Goal: Task Accomplishment & Management: Use online tool/utility

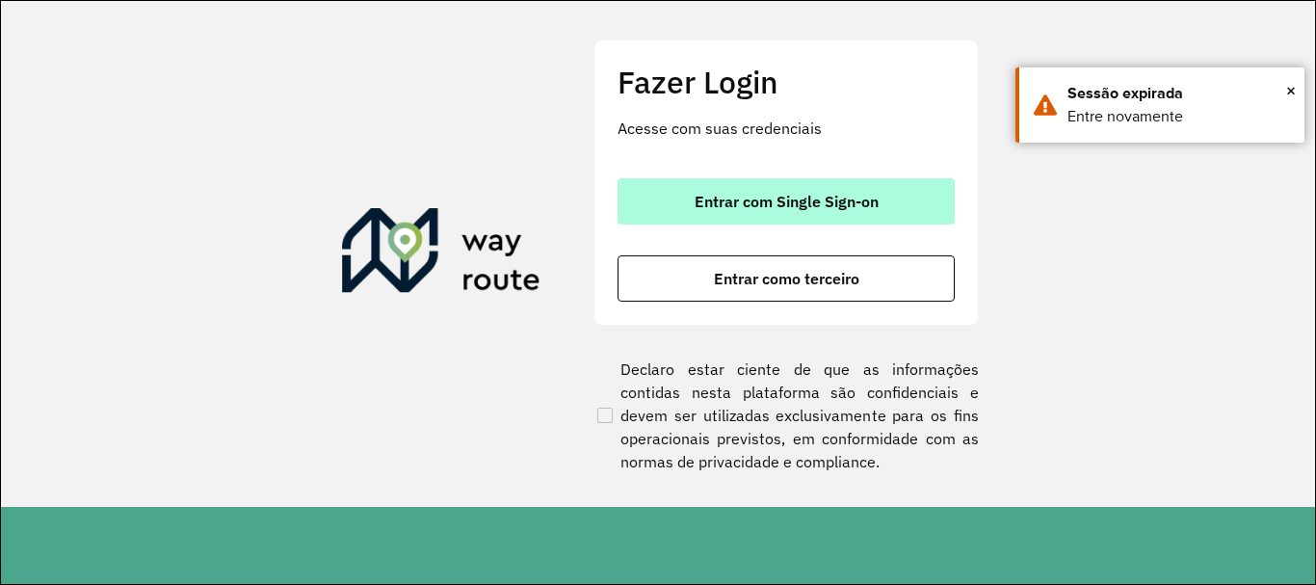
click at [755, 208] on span "Entrar com Single Sign-on" at bounding box center [787, 201] width 184 height 15
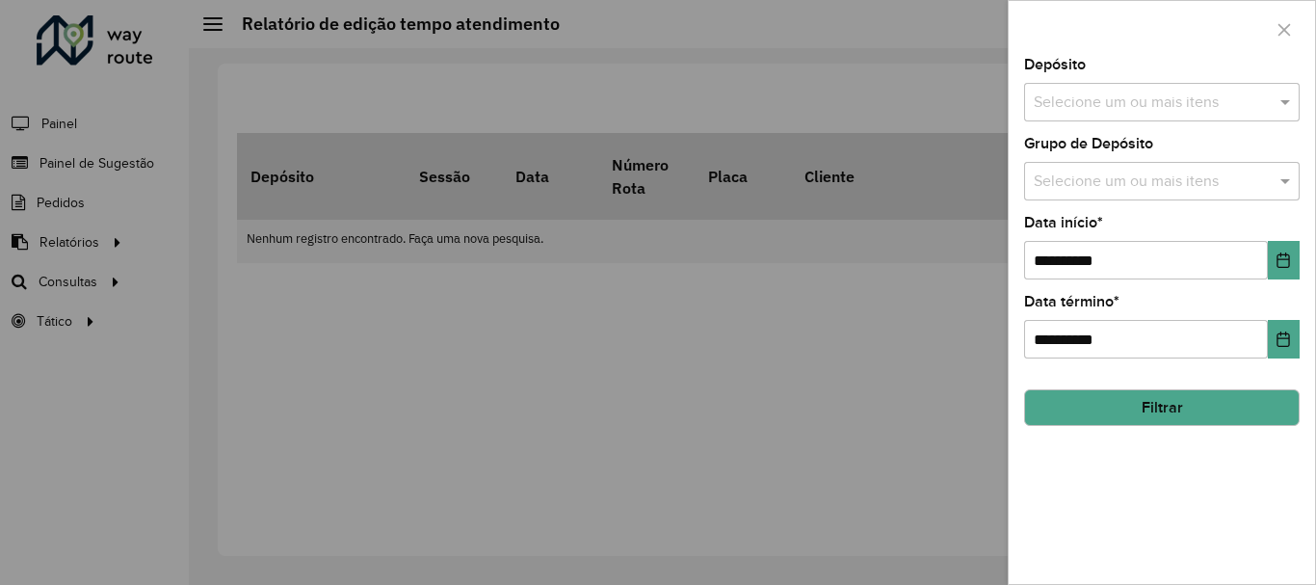
click at [119, 334] on div at bounding box center [658, 292] width 1316 height 585
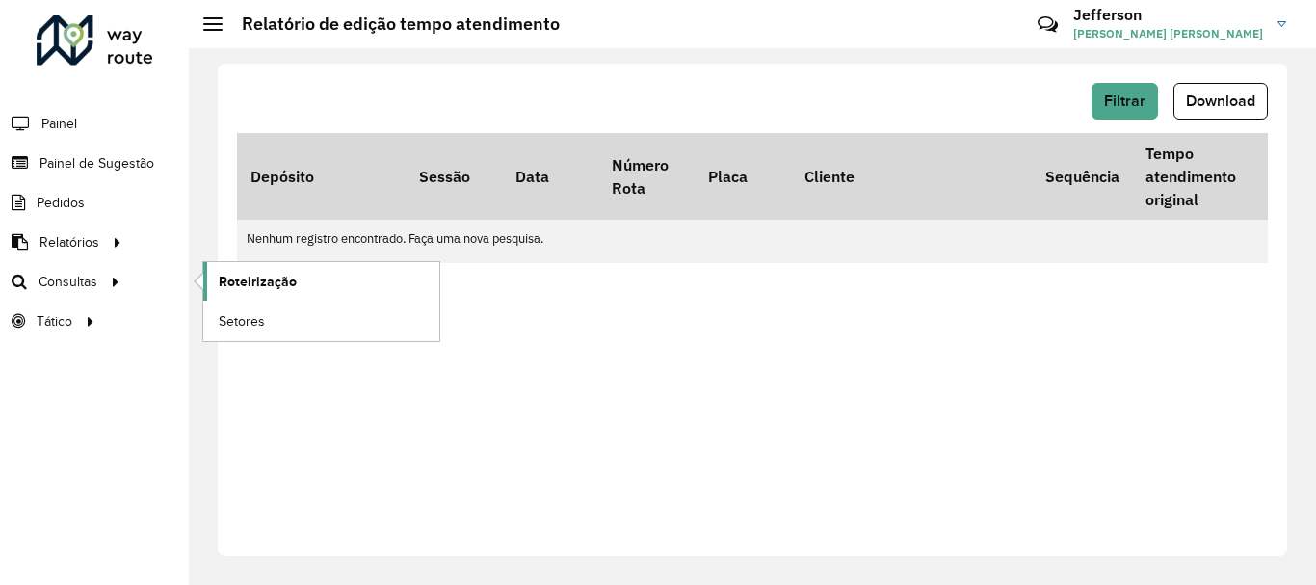
click at [240, 283] on span "Roteirização" at bounding box center [258, 282] width 78 height 20
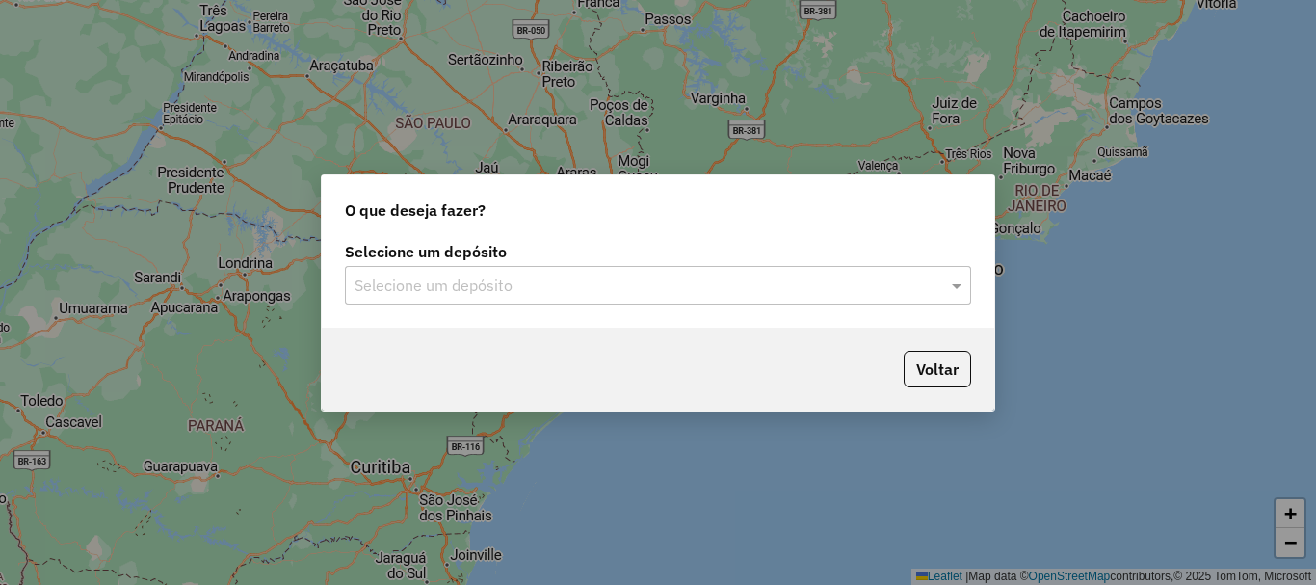
click at [814, 286] on input "text" at bounding box center [639, 286] width 568 height 23
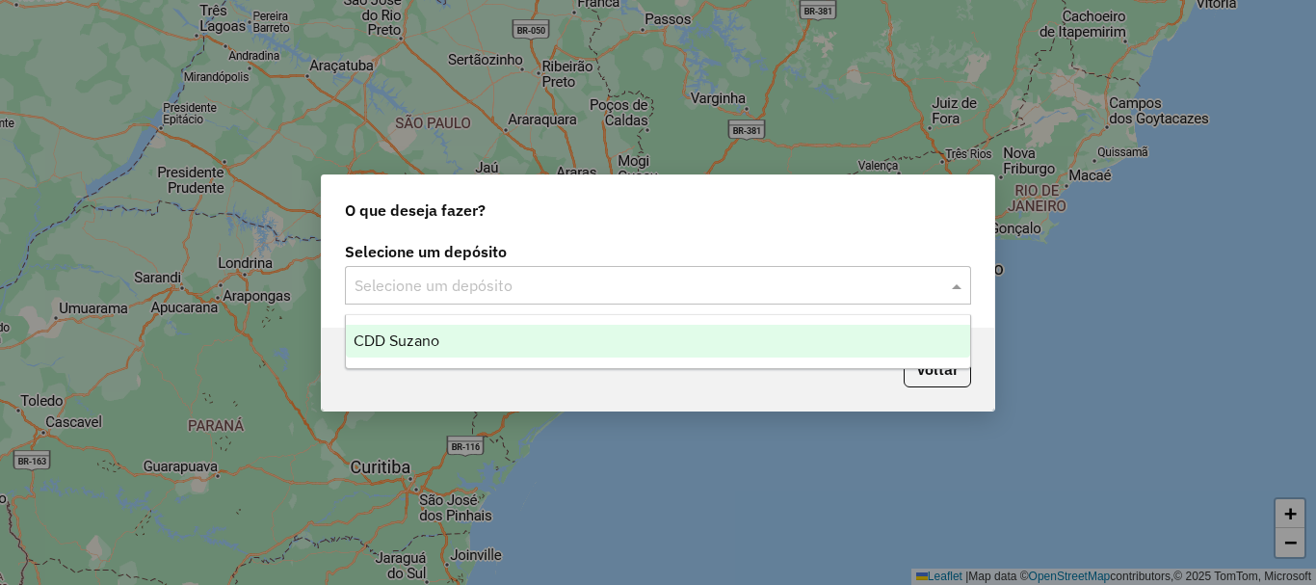
click at [728, 334] on div "CDD Suzano" at bounding box center [658, 341] width 624 height 33
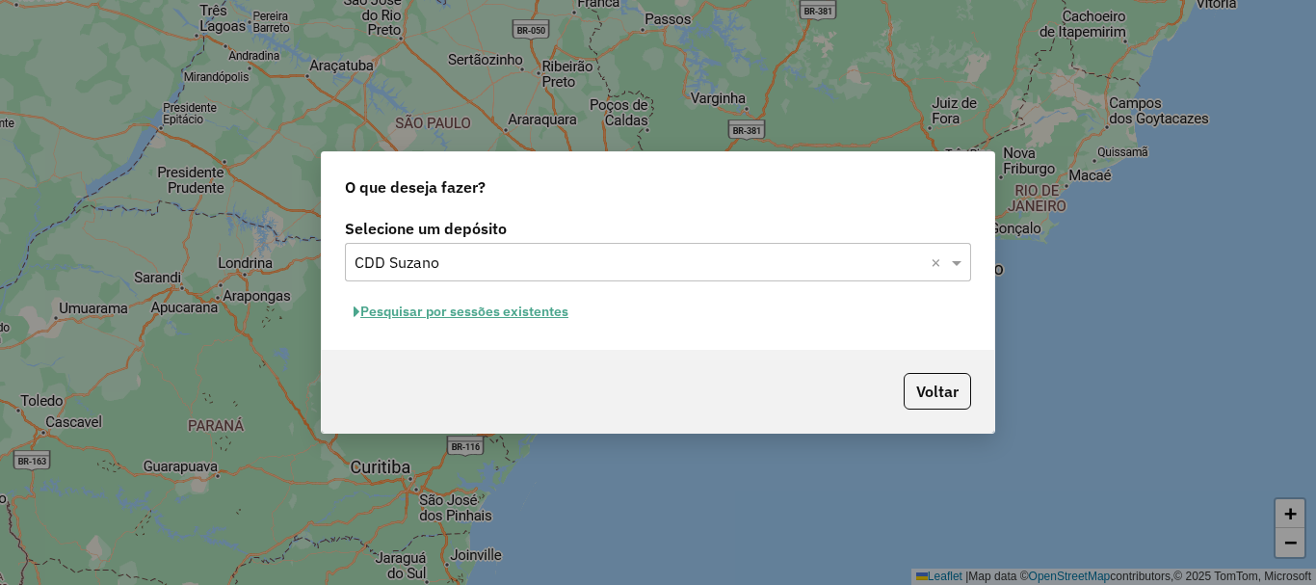
click at [539, 316] on button "Pesquisar por sessões existentes" at bounding box center [461, 312] width 232 height 30
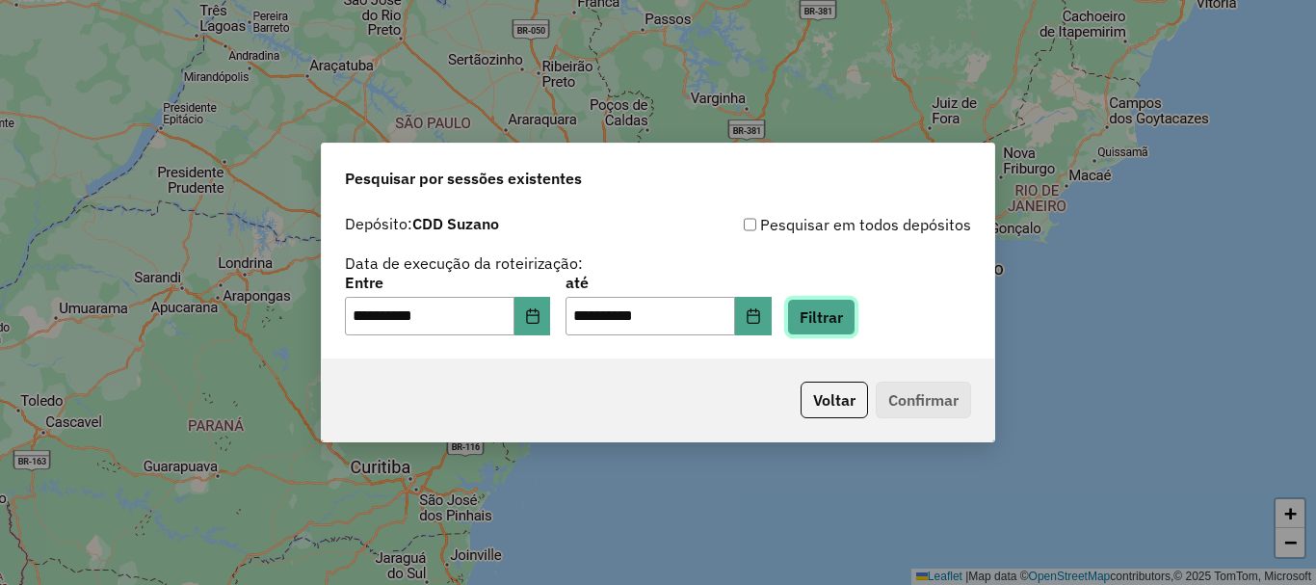
click at [840, 317] on button "Filtrar" at bounding box center [821, 317] width 68 height 37
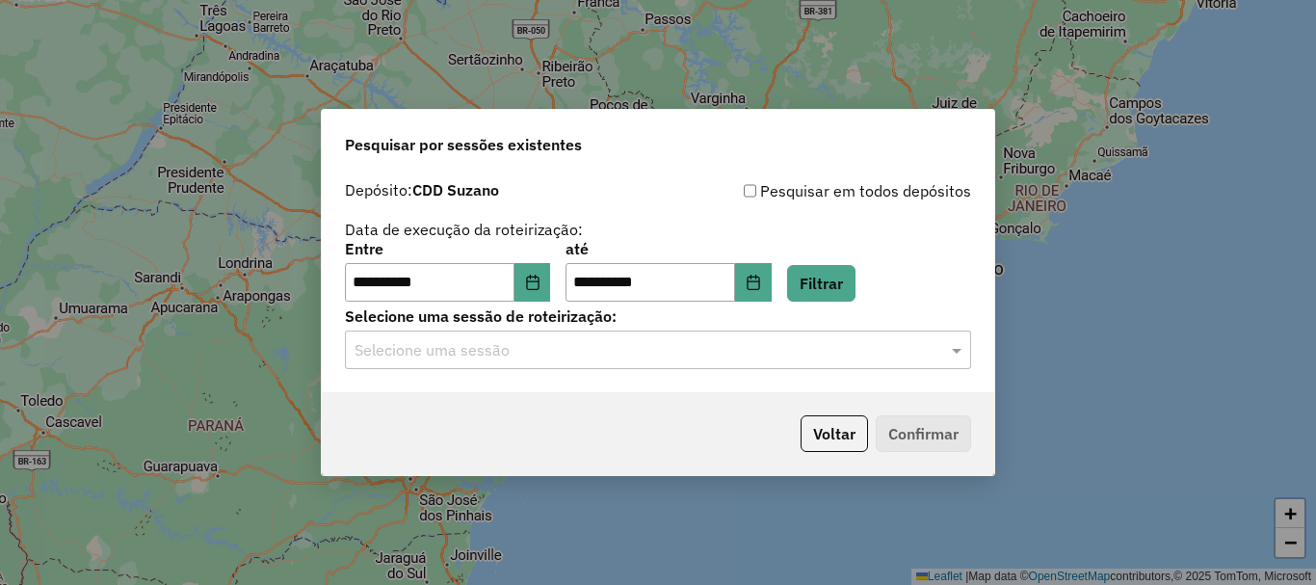
click at [806, 353] on input "text" at bounding box center [639, 350] width 568 height 23
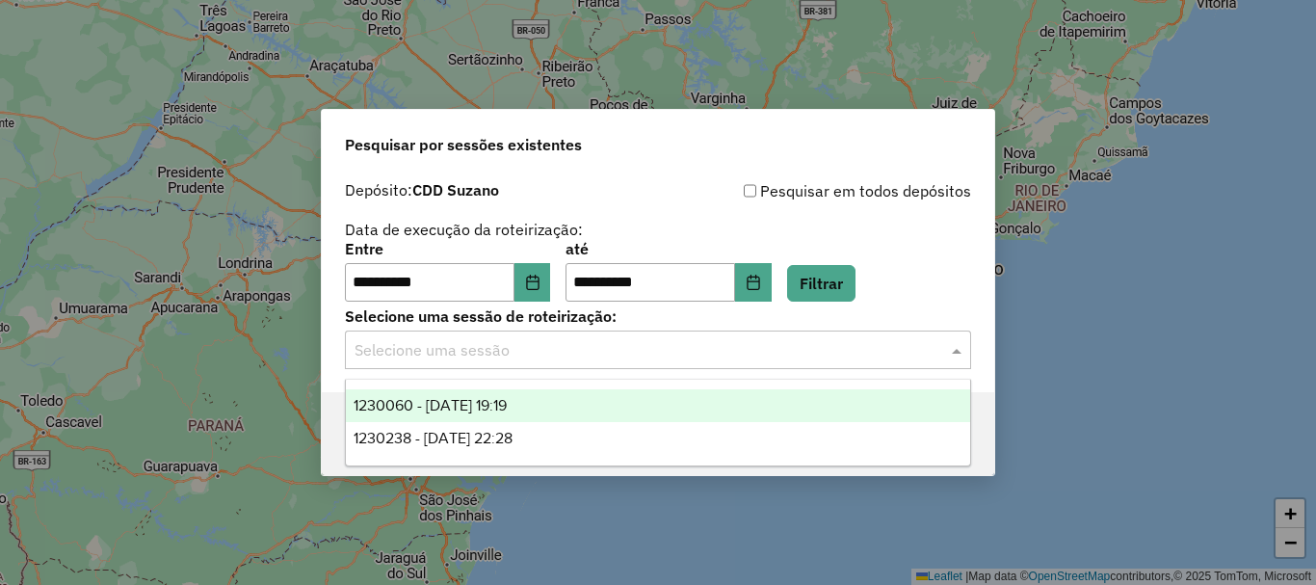
click at [557, 407] on div "1230060 - 15/08/2025 19:19" at bounding box center [658, 405] width 624 height 33
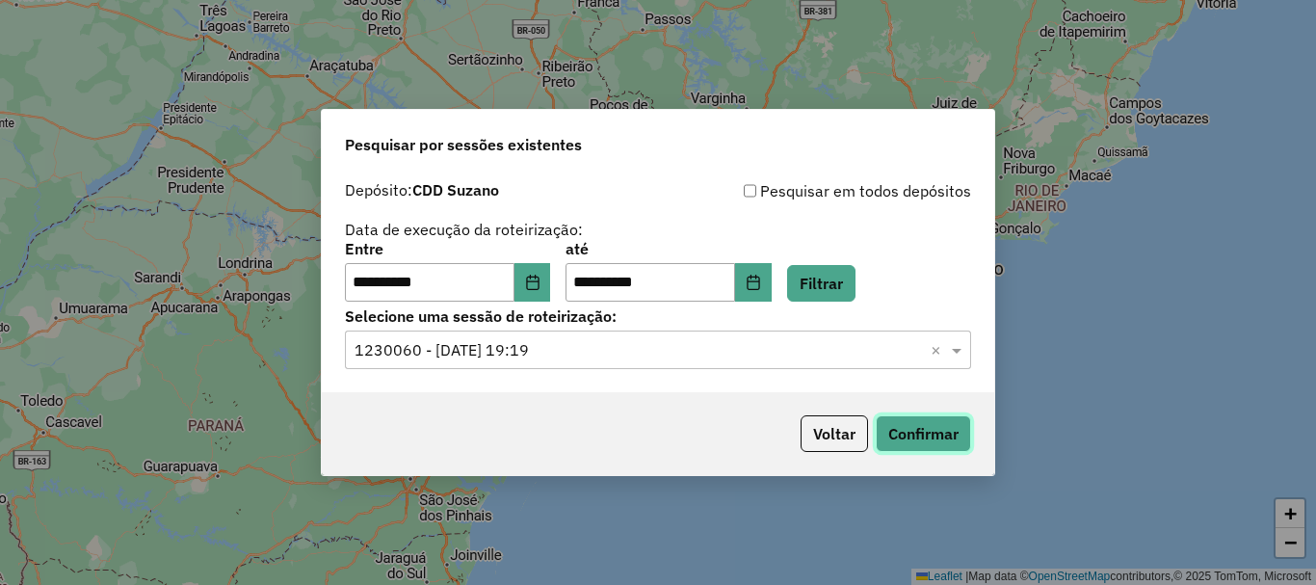
click at [927, 445] on button "Confirmar" at bounding box center [923, 433] width 95 height 37
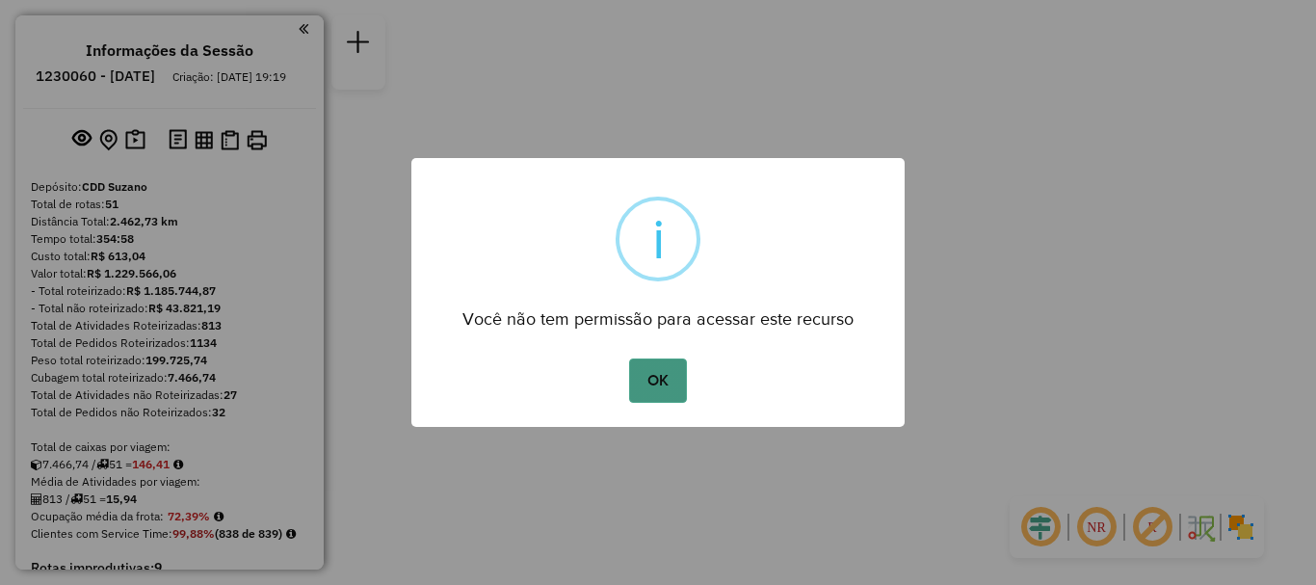
click at [664, 382] on button "OK" at bounding box center [657, 380] width 57 height 44
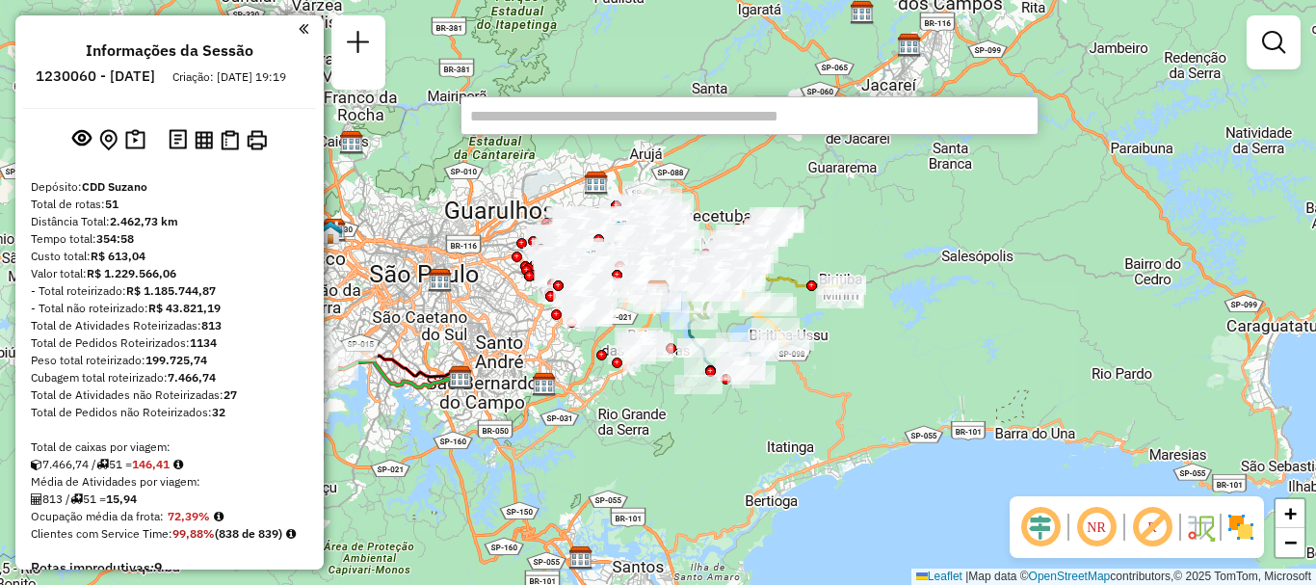
scroll to position [1474, 0]
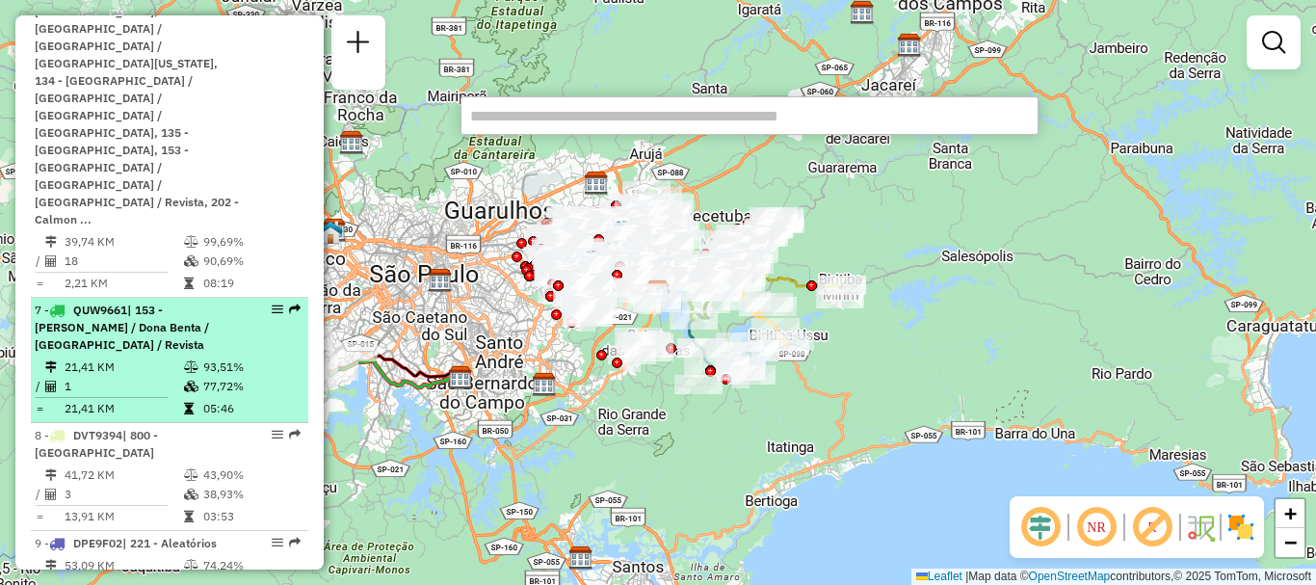
select select "**********"
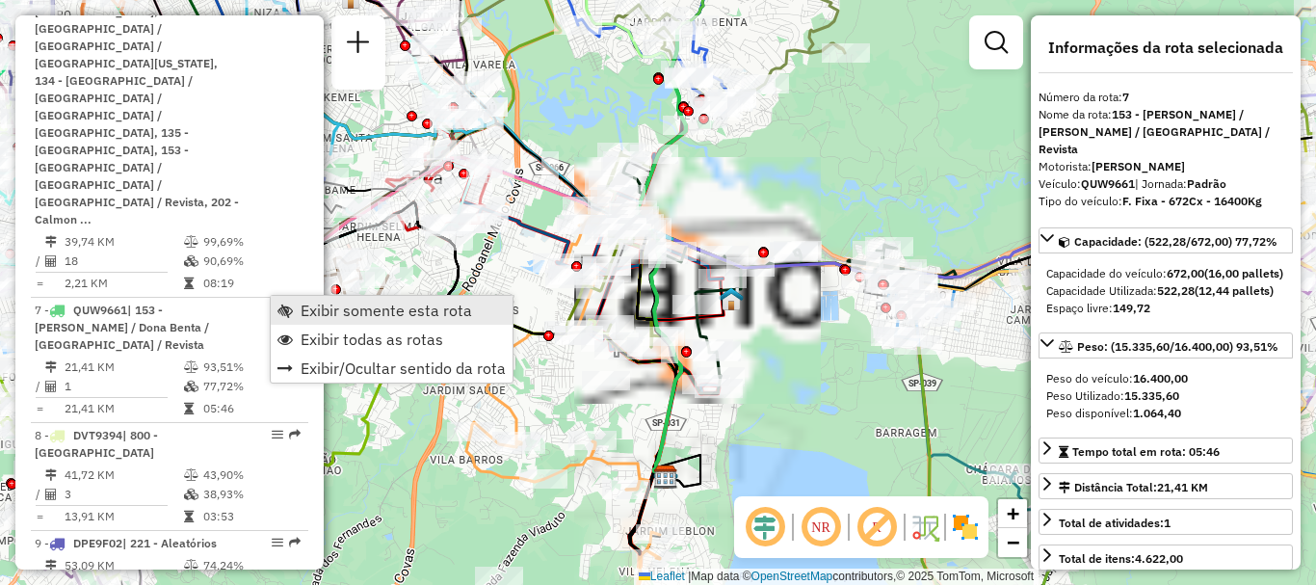
click at [410, 308] on span "Exibir somente esta rota" at bounding box center [387, 310] width 172 height 15
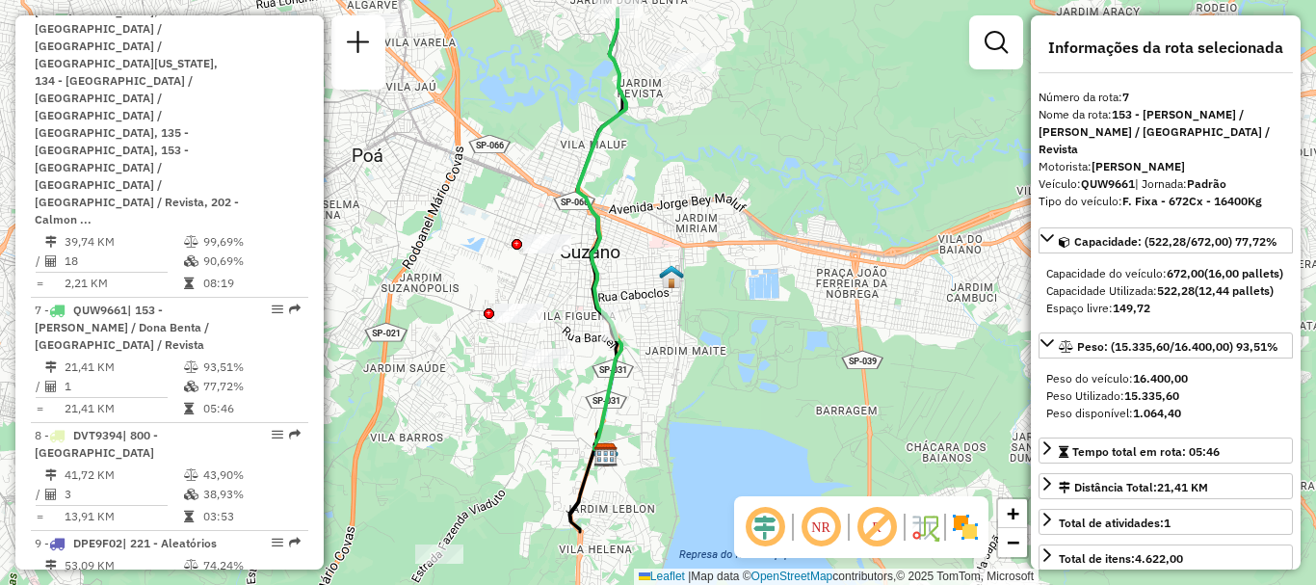
drag, startPoint x: 765, startPoint y: 346, endPoint x: 705, endPoint y: 324, distance: 63.7
click at [705, 324] on div "Janela de atendimento Grade de atendimento Capacidade Transportadoras Veículos …" at bounding box center [658, 292] width 1316 height 585
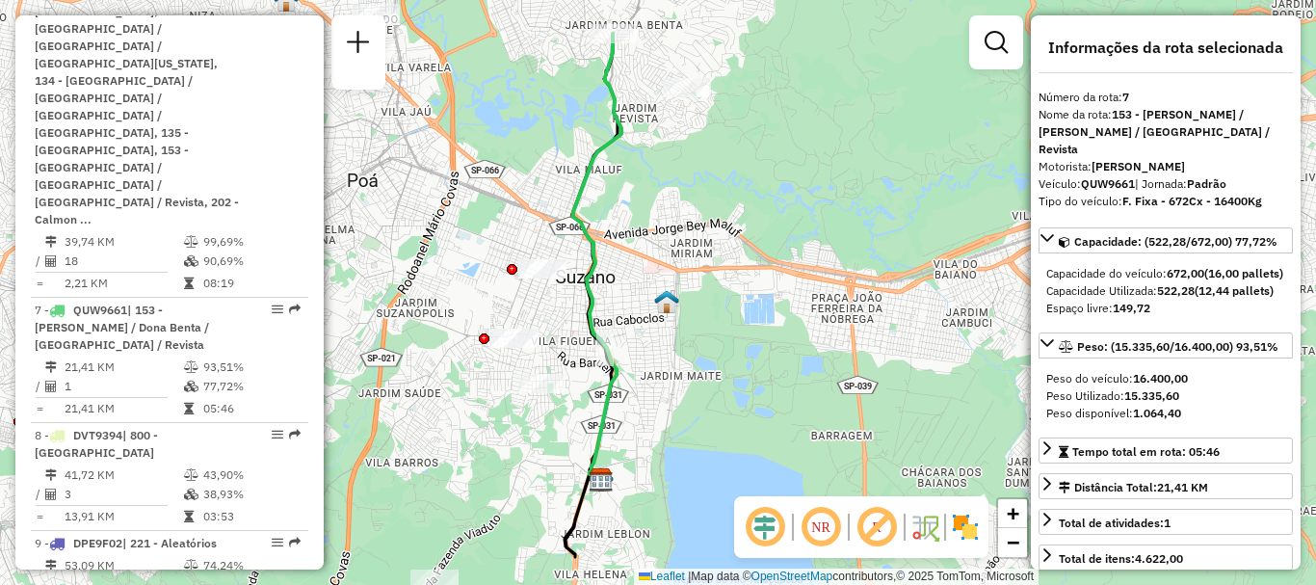
drag, startPoint x: 810, startPoint y: 342, endPoint x: 806, endPoint y: 367, distance: 25.5
click at [806, 367] on div "Janela de atendimento Grade de atendimento Capacidade Transportadoras Veículos …" at bounding box center [658, 292] width 1316 height 585
click at [878, 528] on em at bounding box center [877, 527] width 46 height 46
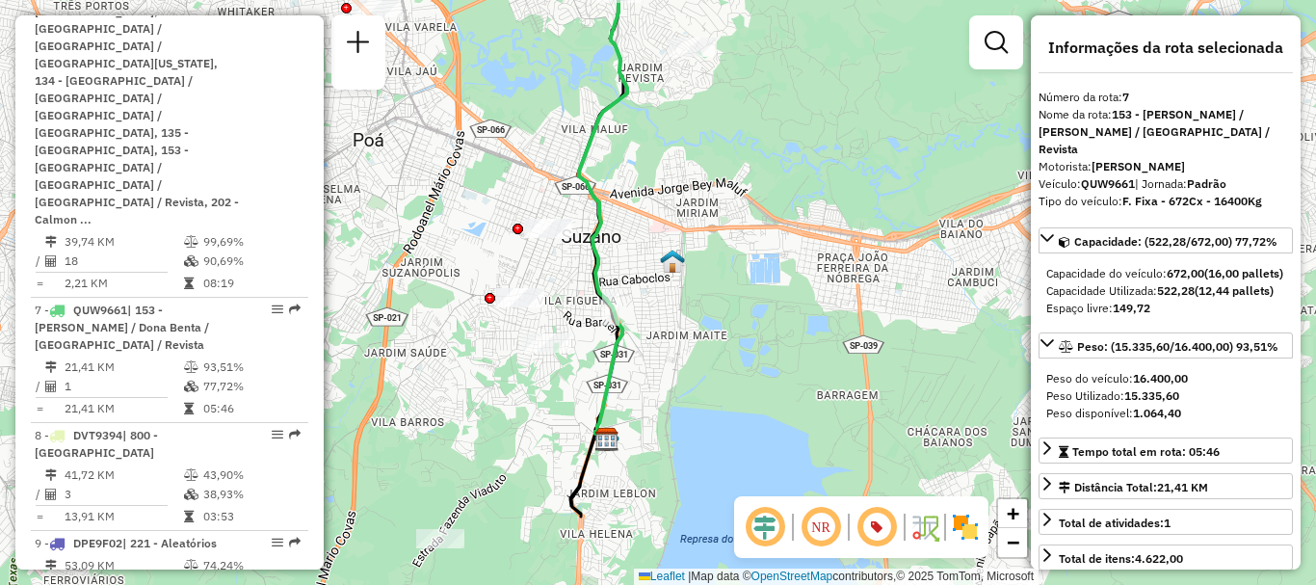
drag, startPoint x: 746, startPoint y: 342, endPoint x: 753, endPoint y: 332, distance: 11.8
click at [753, 332] on div "Janela de atendimento Grade de atendimento Capacidade Transportadoras Veículos …" at bounding box center [658, 292] width 1316 height 585
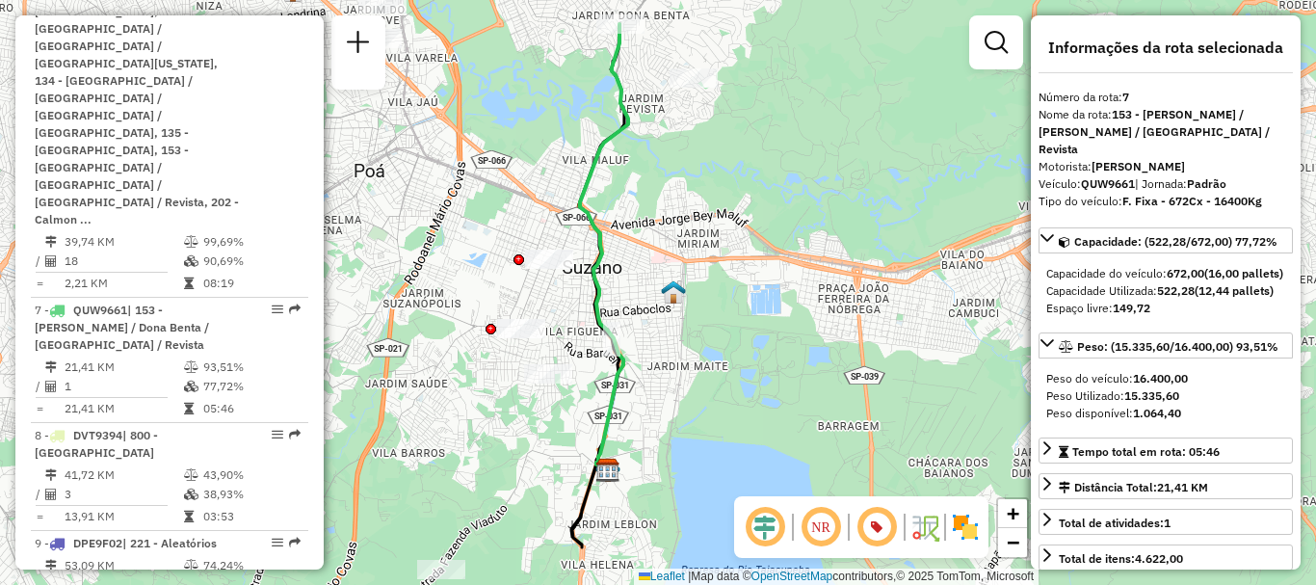
click at [823, 527] on em at bounding box center [821, 527] width 46 height 46
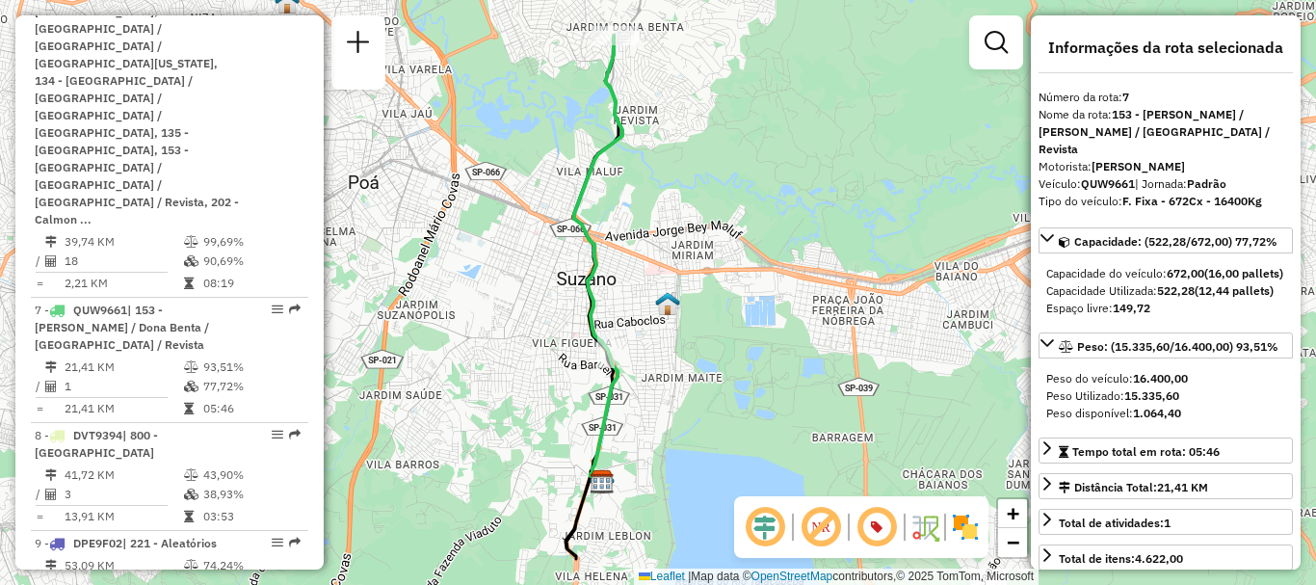
drag, startPoint x: 774, startPoint y: 347, endPoint x: 768, endPoint y: 358, distance: 12.9
click at [768, 358] on div "Janela de atendimento Grade de atendimento Capacidade Transportadoras Veículos …" at bounding box center [658, 292] width 1316 height 585
